Goal: Find specific page/section: Find specific page/section

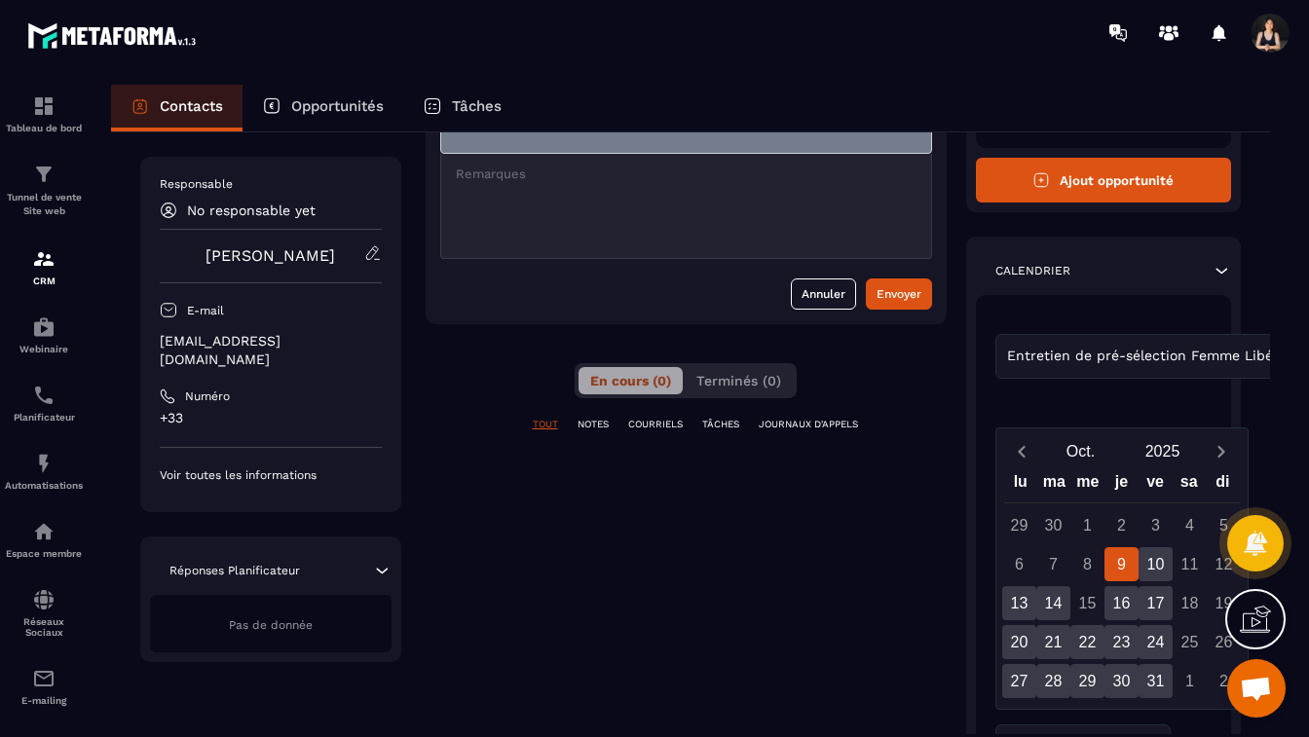
scroll to position [196, 0]
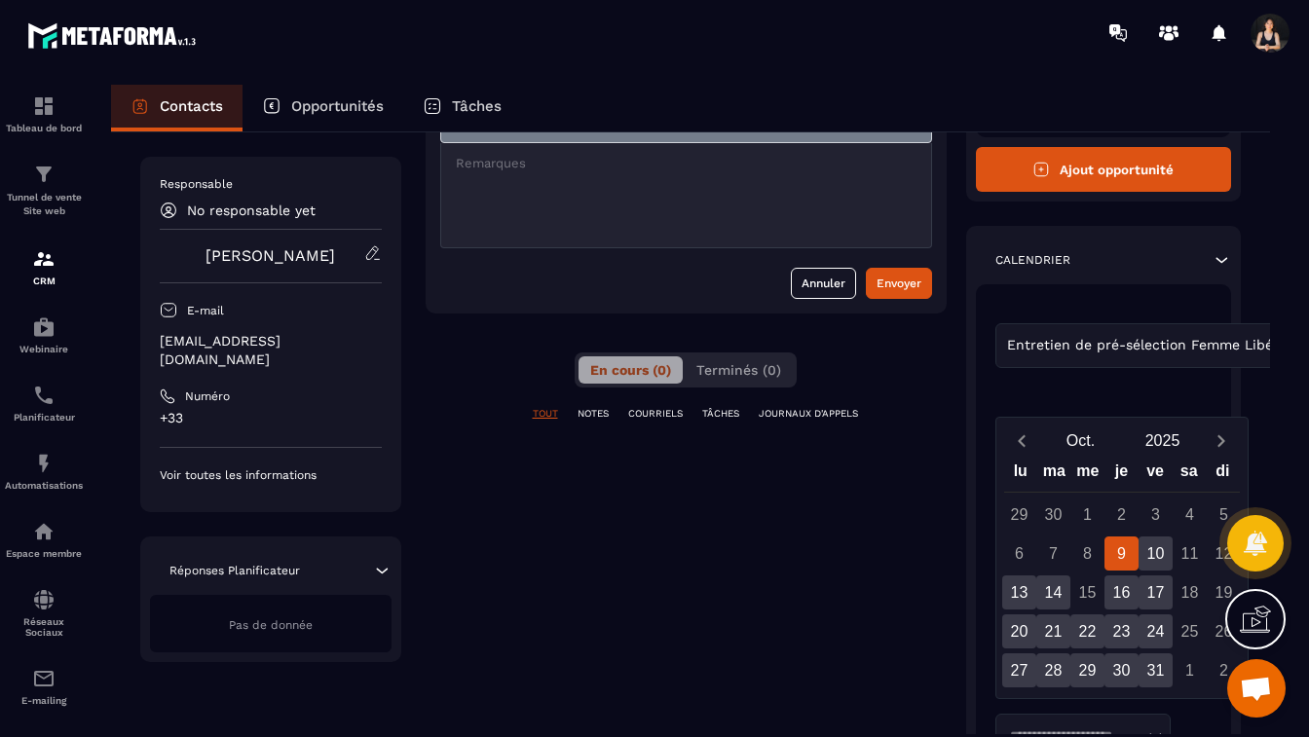
click at [307, 537] on div "Réponses Planificateur Pas de donnée" at bounding box center [270, 600] width 261 height 126
click at [268, 510] on div "Responsable No responsable yet [PERSON_NAME] E-mail [EMAIL_ADDRESS][DOMAIN_NAME…" at bounding box center [270, 409] width 261 height 505
click at [263, 464] on div "Responsable No responsable yet [PERSON_NAME] E-mail [EMAIL_ADDRESS][DOMAIN_NAME…" at bounding box center [270, 334] width 261 height 355
click at [589, 415] on p "NOTES" at bounding box center [592, 414] width 31 height 14
click at [647, 415] on p "COURRIELS" at bounding box center [655, 414] width 55 height 14
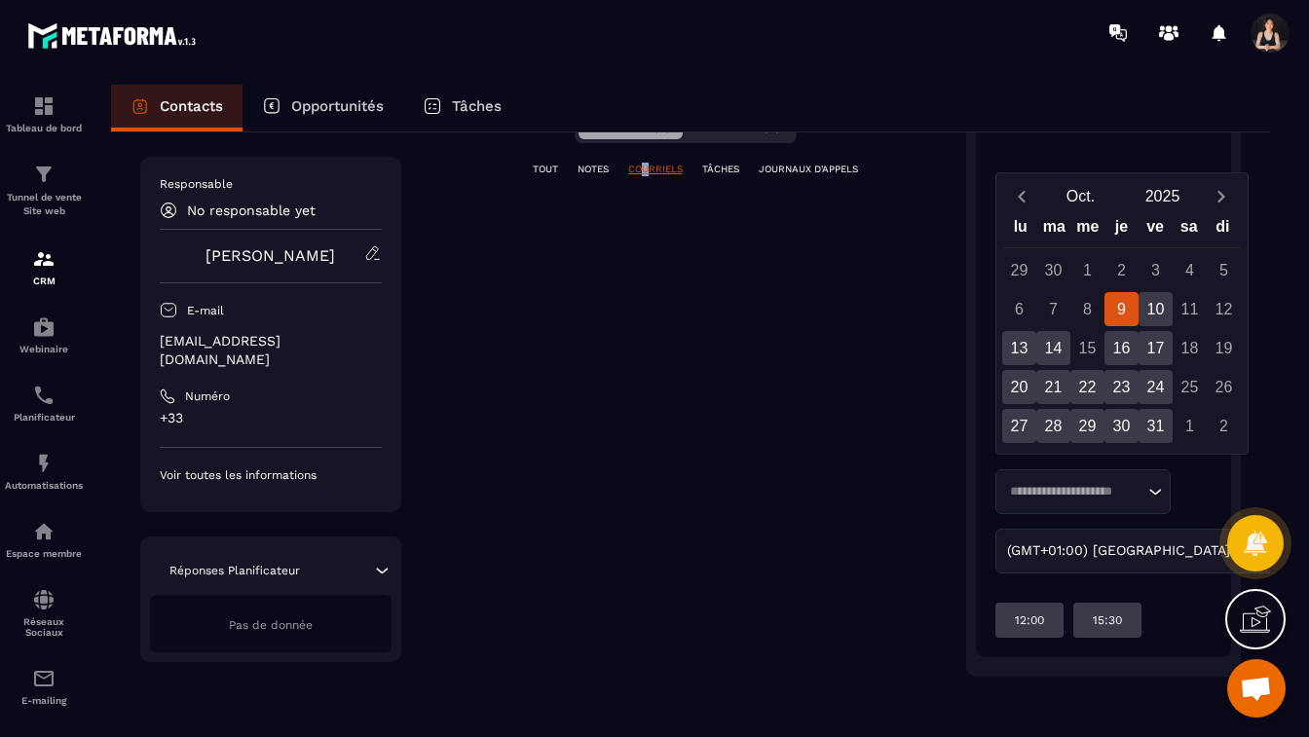
scroll to position [0, 0]
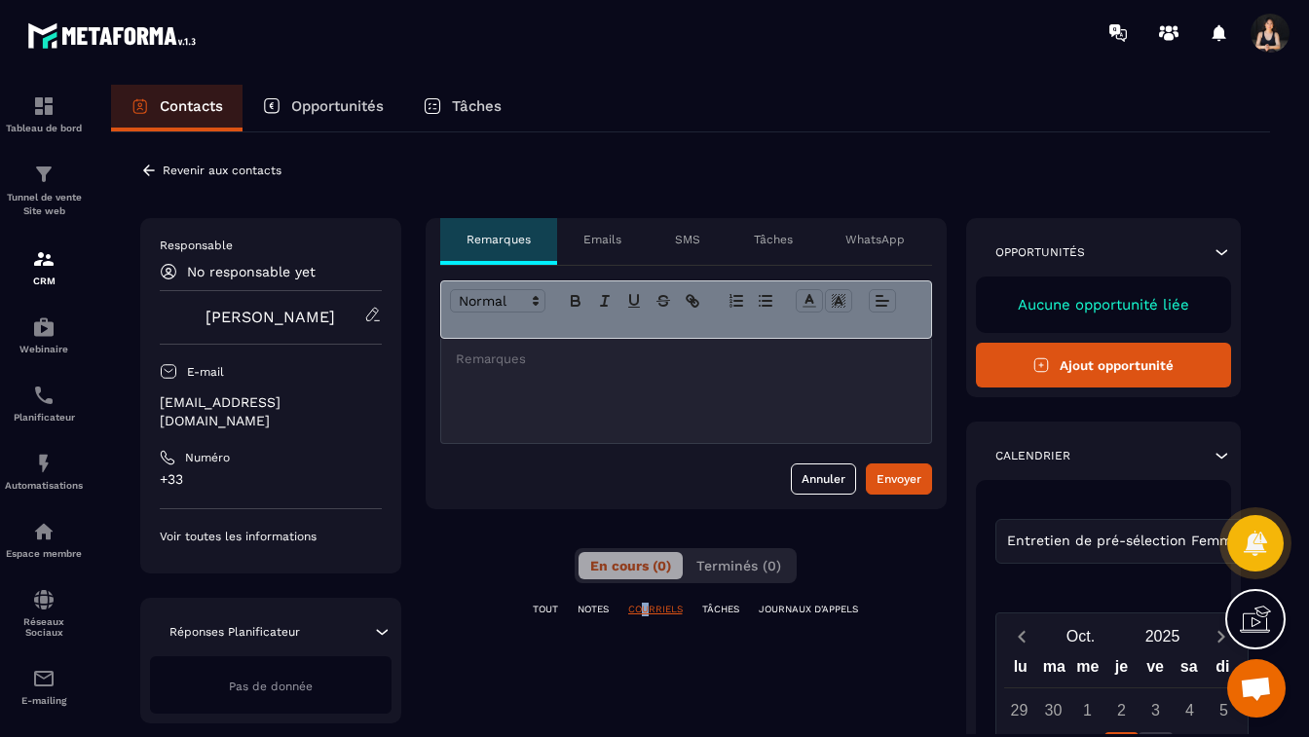
click at [544, 334] on div at bounding box center [686, 309] width 492 height 58
click at [525, 322] on div at bounding box center [686, 309] width 492 height 58
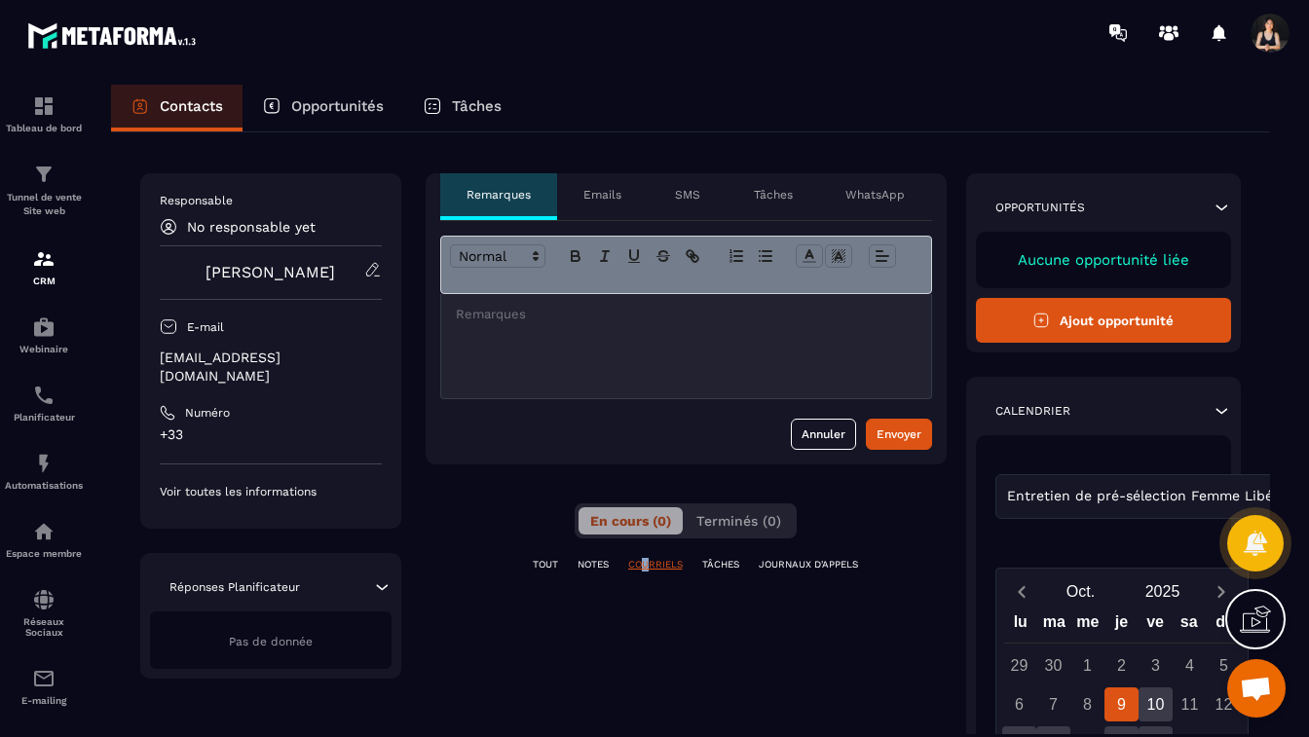
scroll to position [48, 0]
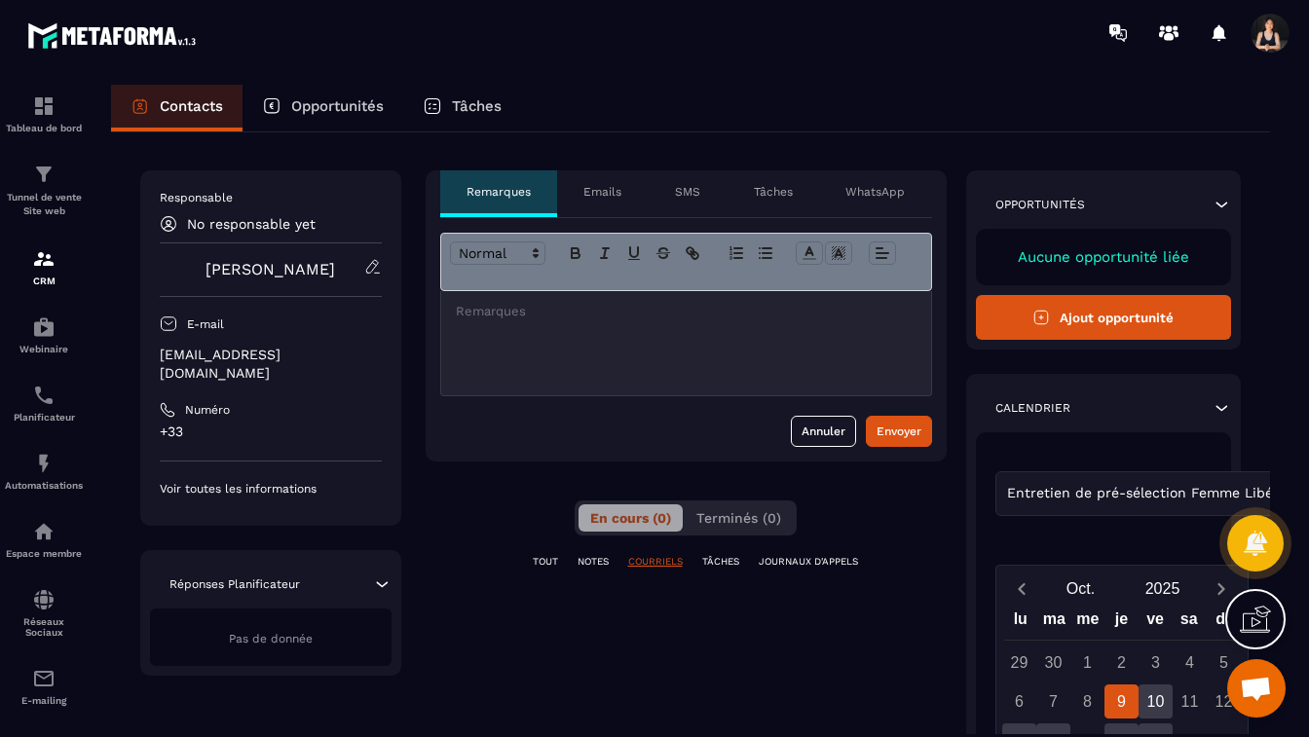
click at [283, 481] on p "Voir toutes les informations" at bounding box center [271, 489] width 222 height 16
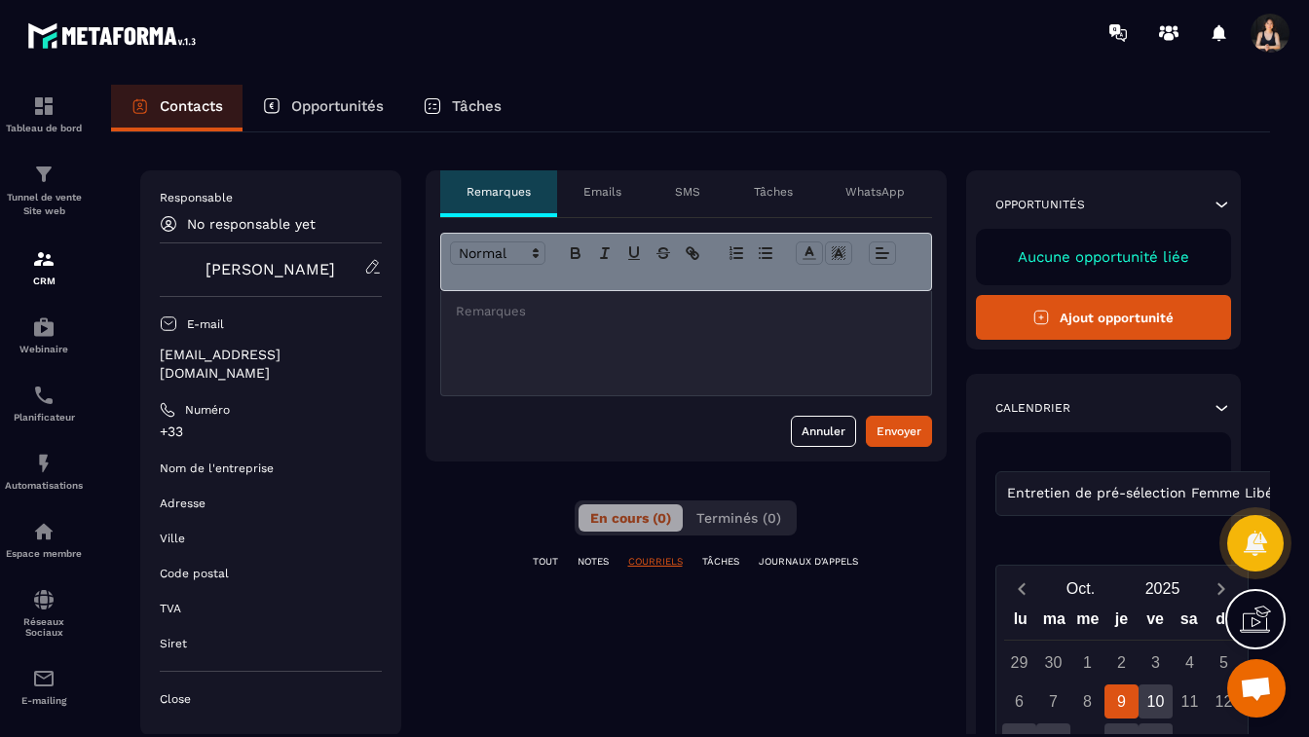
click at [727, 560] on p "TÂCHES" at bounding box center [720, 562] width 37 height 14
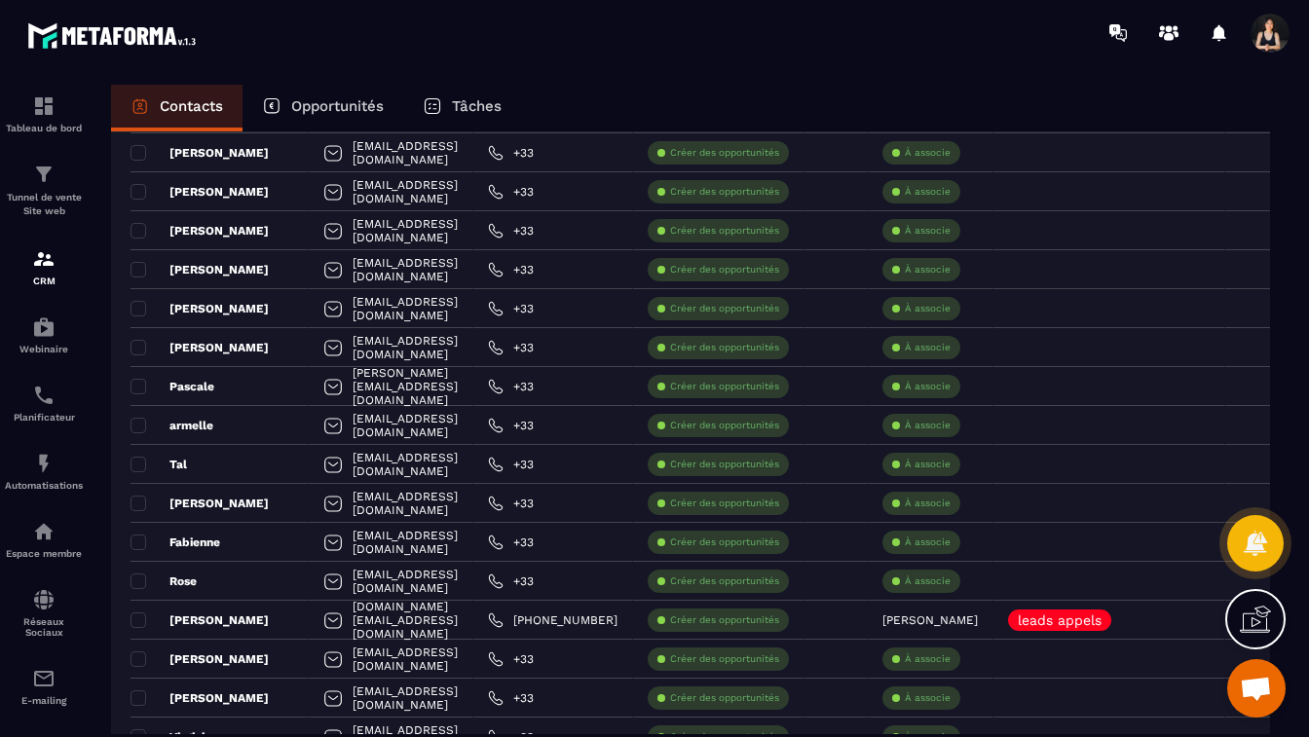
scroll to position [1267, 0]
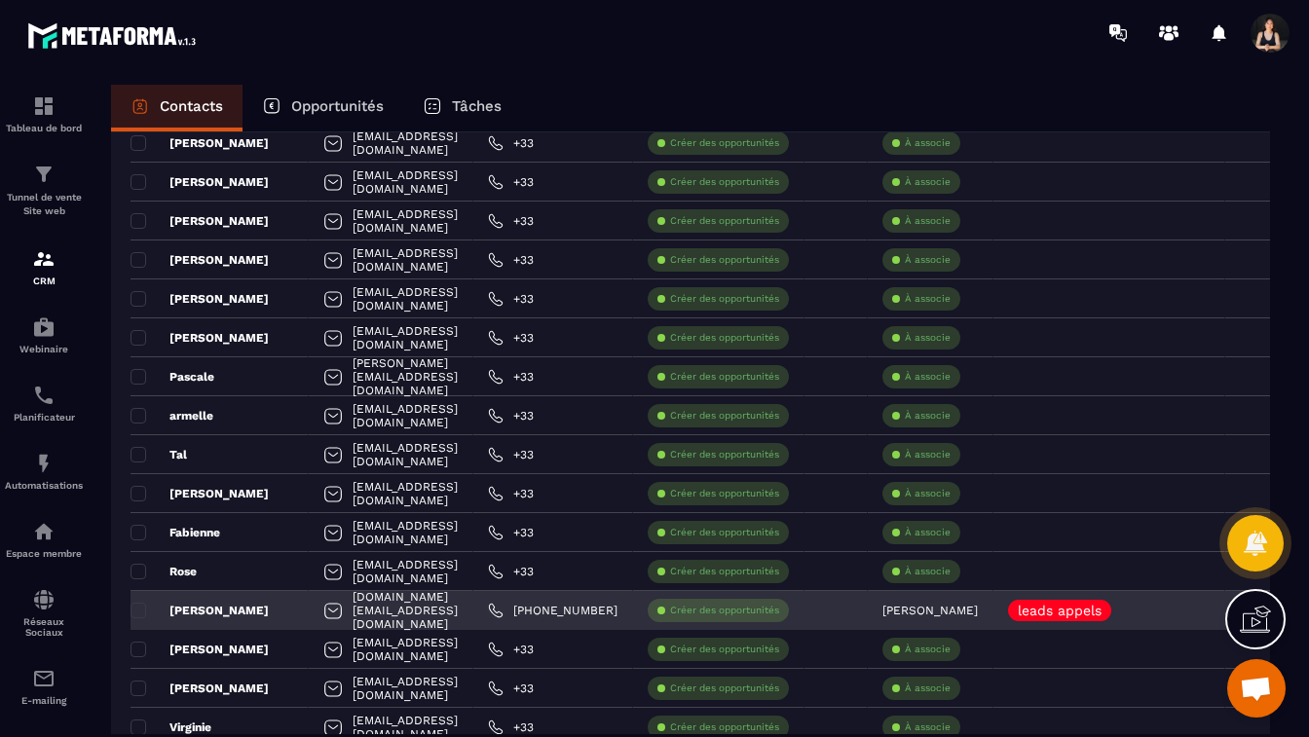
click at [439, 612] on div "[DOMAIN_NAME][EMAIL_ADDRESS][DOMAIN_NAME]" at bounding box center [391, 610] width 165 height 39
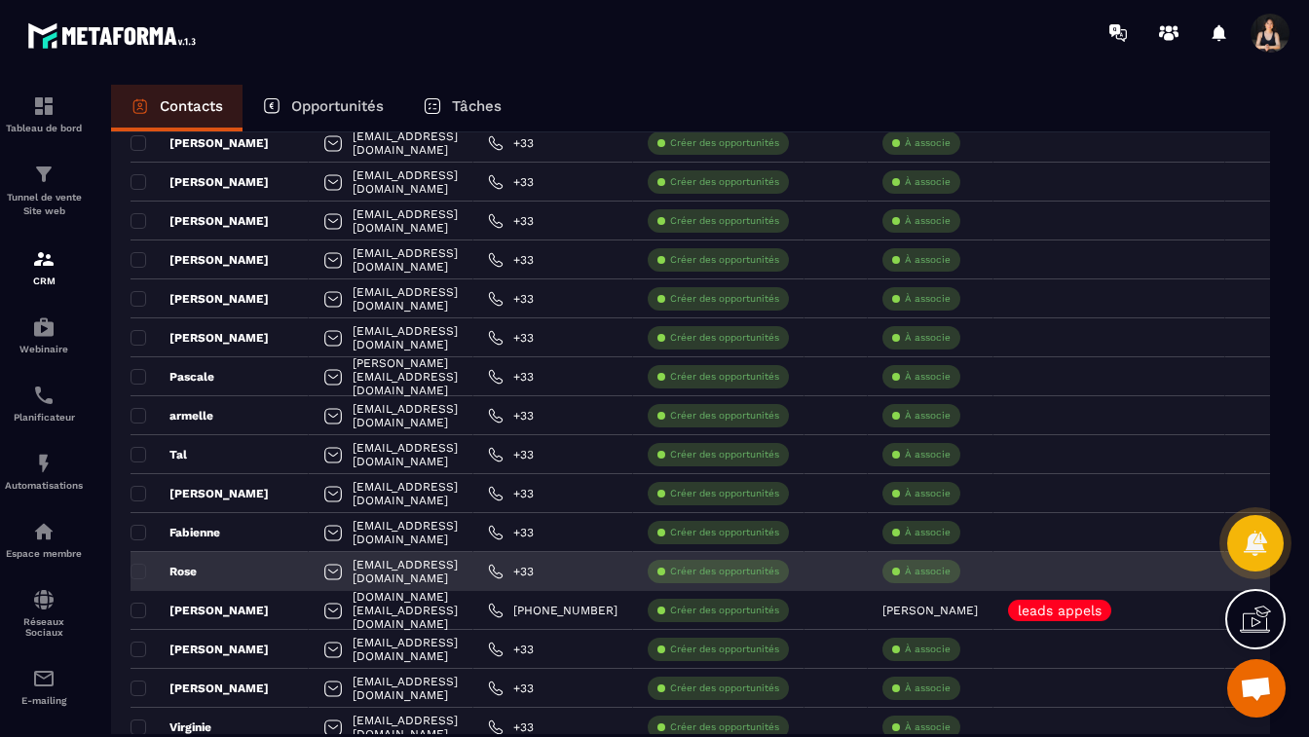
click at [188, 575] on p "Rose" at bounding box center [163, 572] width 66 height 16
